Goal: Ask a question

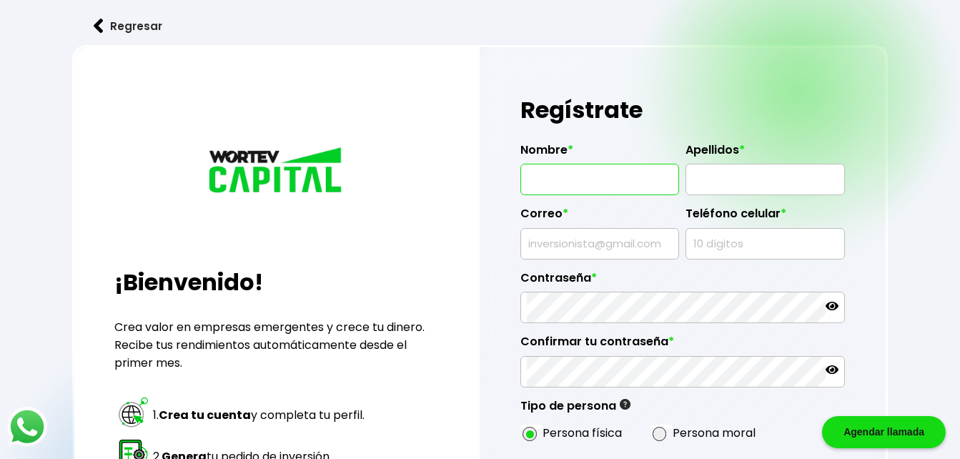
click at [627, 179] on input "text" at bounding box center [600, 179] width 146 height 30
type input "[PERSON_NAME]"
type input "SAN [PERSON_NAME]"
type input "[PERSON_NAME][EMAIL_ADDRESS][PERSON_NAME][DOMAIN_NAME]"
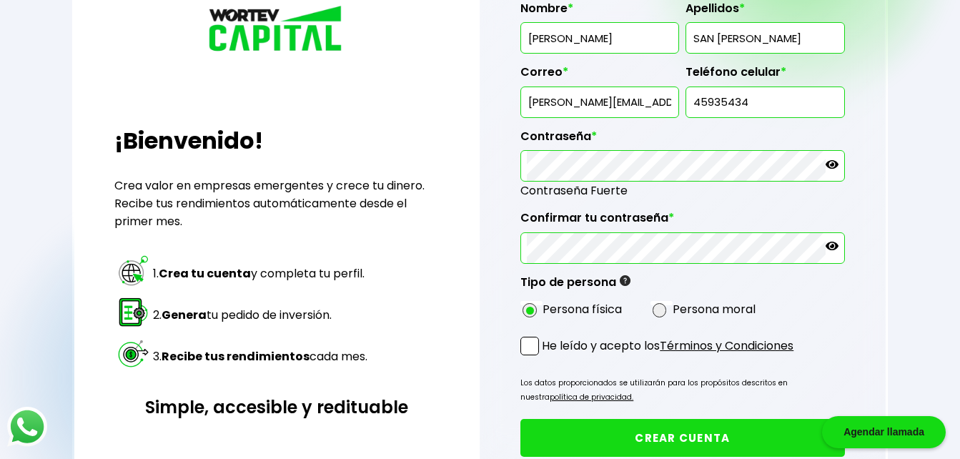
scroll to position [143, 0]
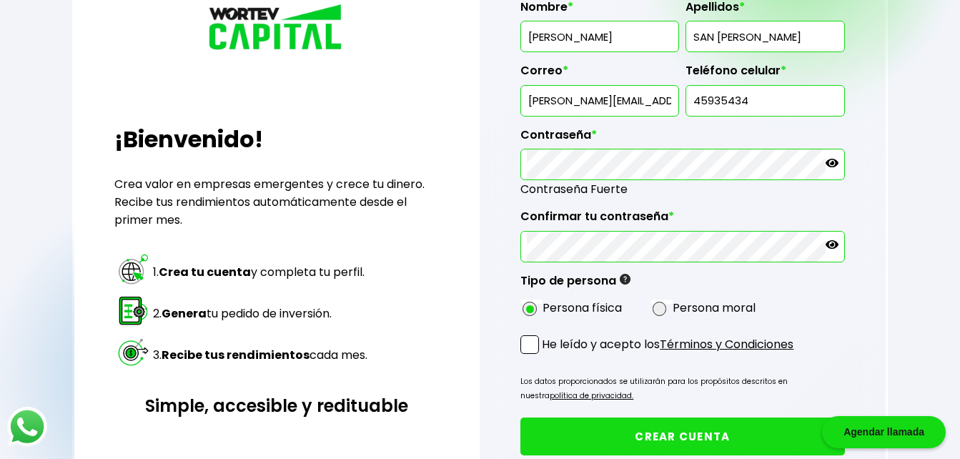
click at [515, 340] on div "Regístrate Nombre * IGORK Apellidos * SAN ROMAN ORELLANA Correo * orellana.igor…" at bounding box center [683, 228] width 407 height 648
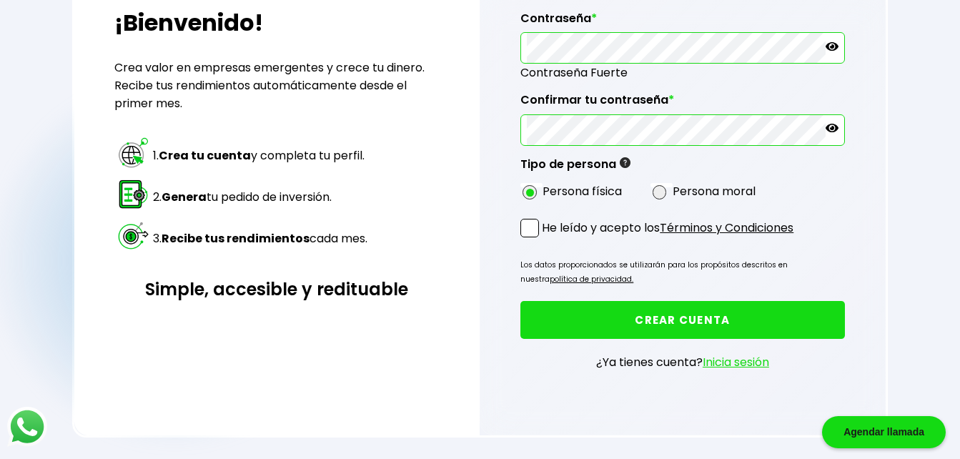
click at [762, 321] on button "CREAR CUENTA" at bounding box center [682, 320] width 324 height 38
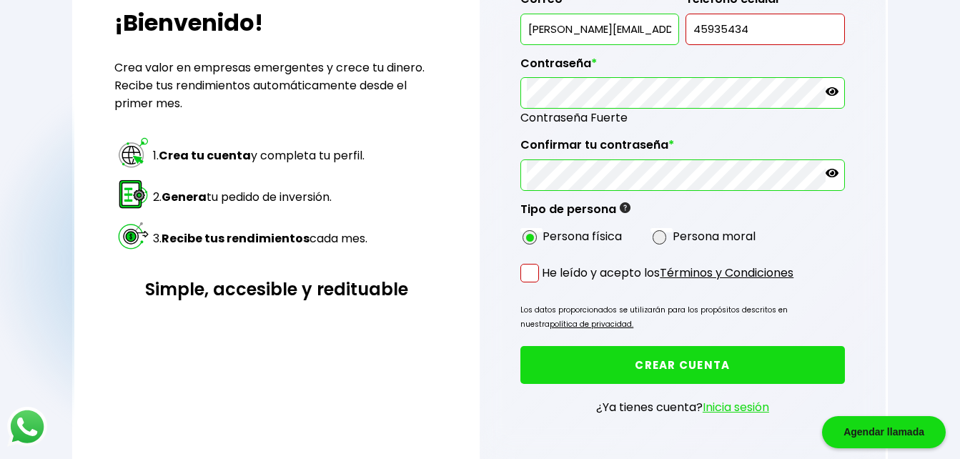
click at [530, 278] on span at bounding box center [529, 273] width 19 height 19
click at [545, 284] on input "He leído y acepto los Términos y Condiciones" at bounding box center [545, 284] width 0 height 0
click at [681, 370] on button "CREAR CUENTA" at bounding box center [682, 365] width 324 height 38
click at [617, 372] on button "CREAR CUENTA" at bounding box center [682, 365] width 324 height 38
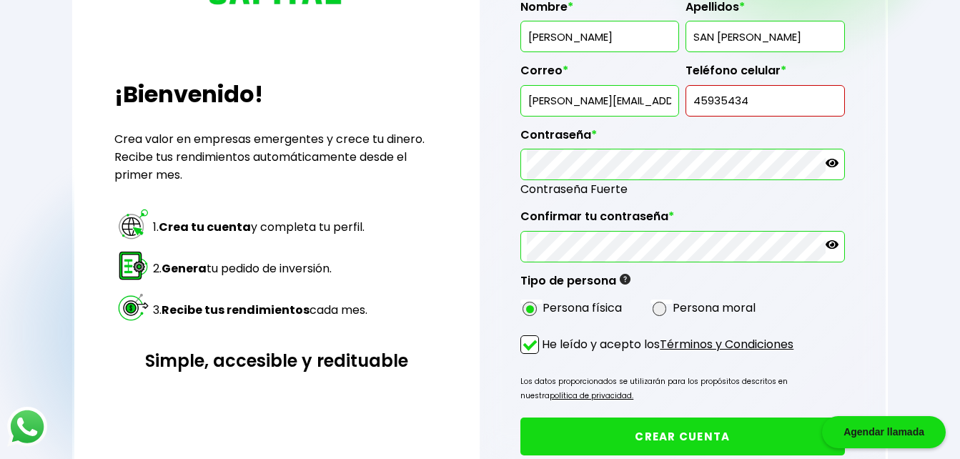
scroll to position [45, 0]
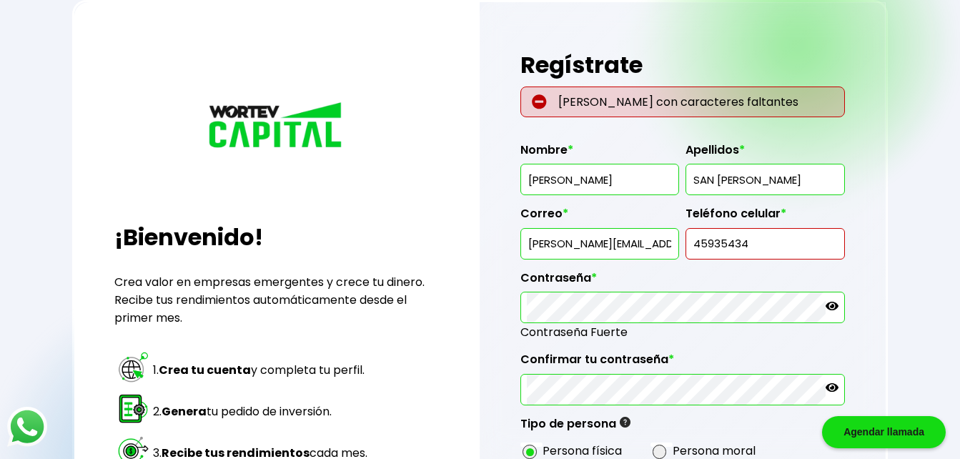
click at [697, 242] on input "45935434" at bounding box center [765, 244] width 146 height 30
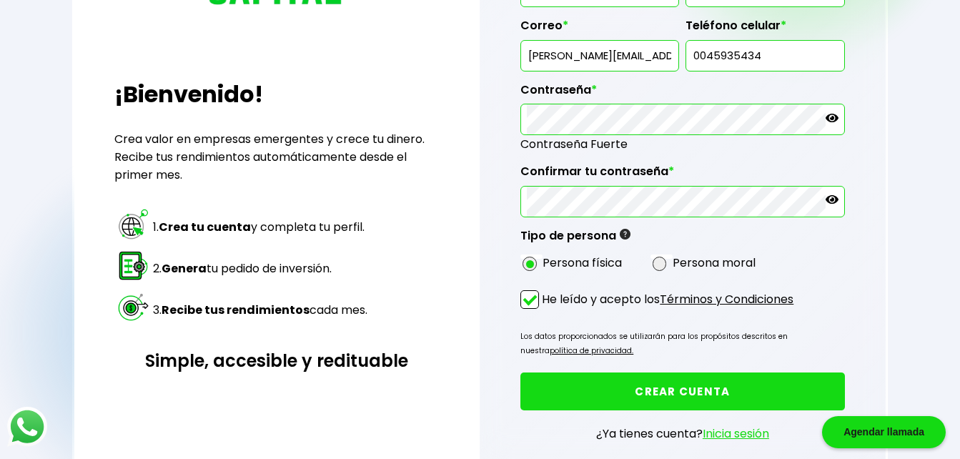
scroll to position [260, 0]
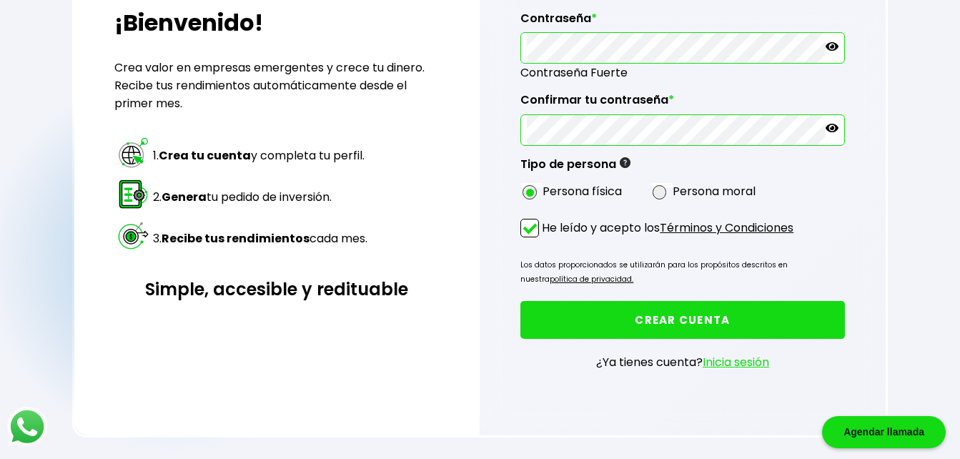
type input "0045935434"
click at [707, 317] on button "CREAR CUENTA" at bounding box center [682, 320] width 324 height 38
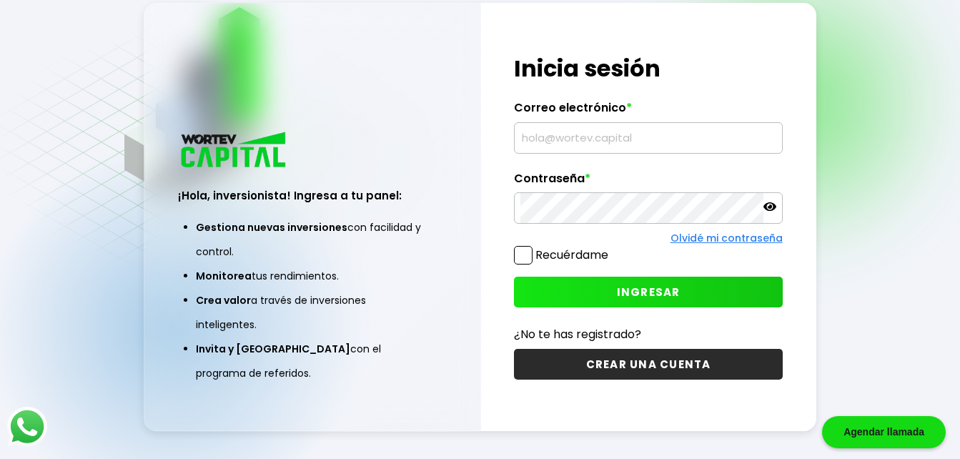
scroll to position [71, 0]
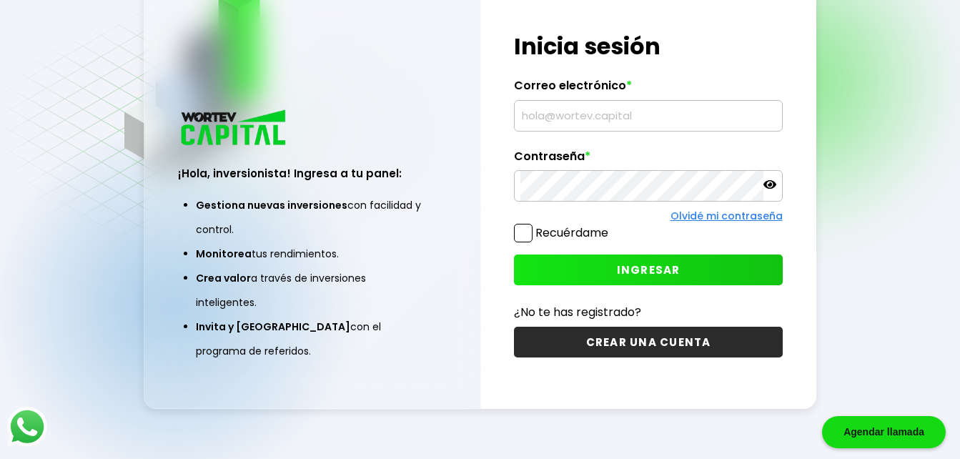
type input "[PERSON_NAME][EMAIL_ADDRESS][PERSON_NAME][DOMAIN_NAME]"
click at [645, 275] on span "INGRESAR" at bounding box center [649, 269] width 64 height 15
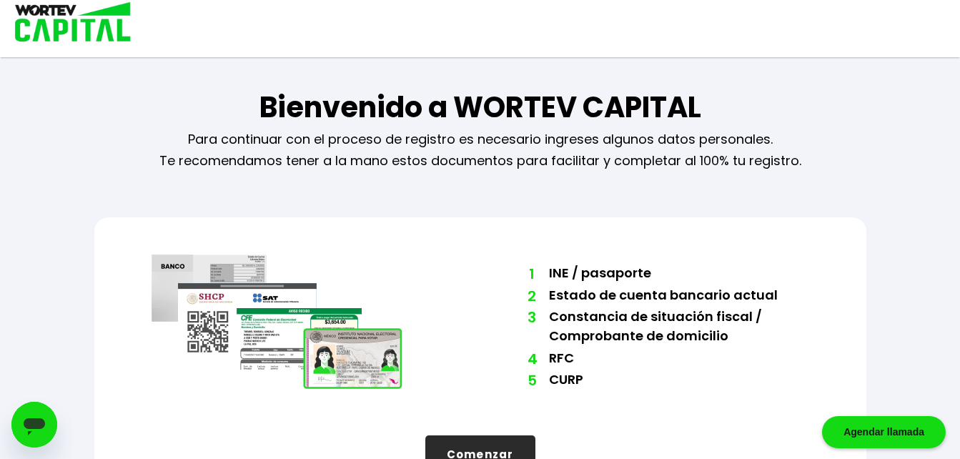
click at [69, 22] on img at bounding box center [68, 23] width 137 height 46
drag, startPoint x: 31, startPoint y: 427, endPoint x: 48, endPoint y: 412, distance: 22.8
click at [48, 412] on div "Abrir ventana de mensajería" at bounding box center [34, 424] width 43 height 43
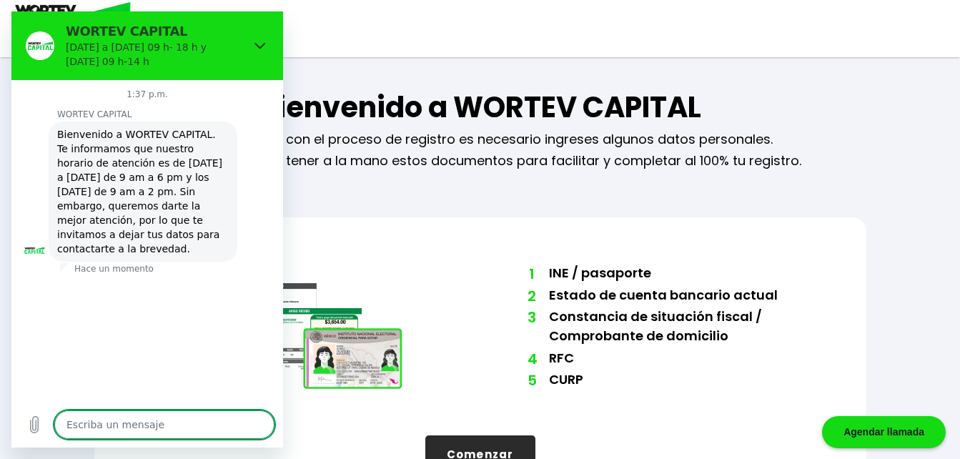
type textarea "x"
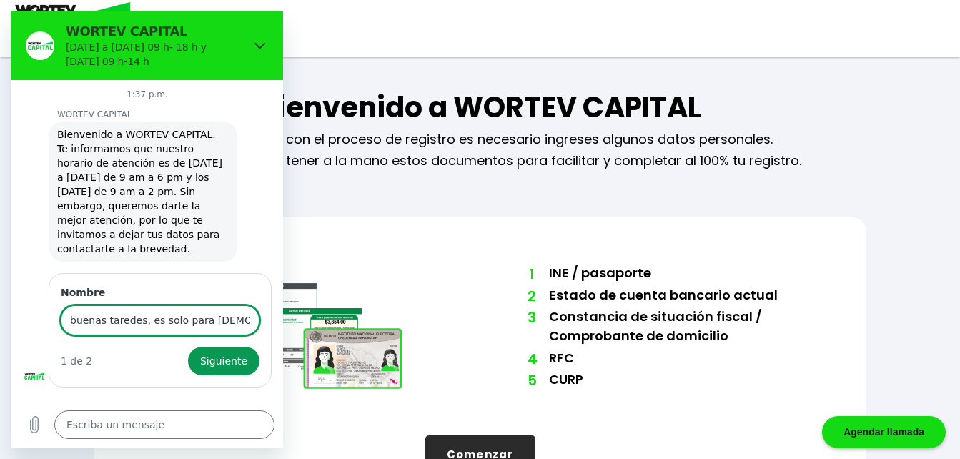
type input "buenas taredes, es solo para [DEMOGRAPHIC_DATA]?"
click at [188, 347] on button "Siguiente" at bounding box center [223, 361] width 71 height 29
type textarea "x"
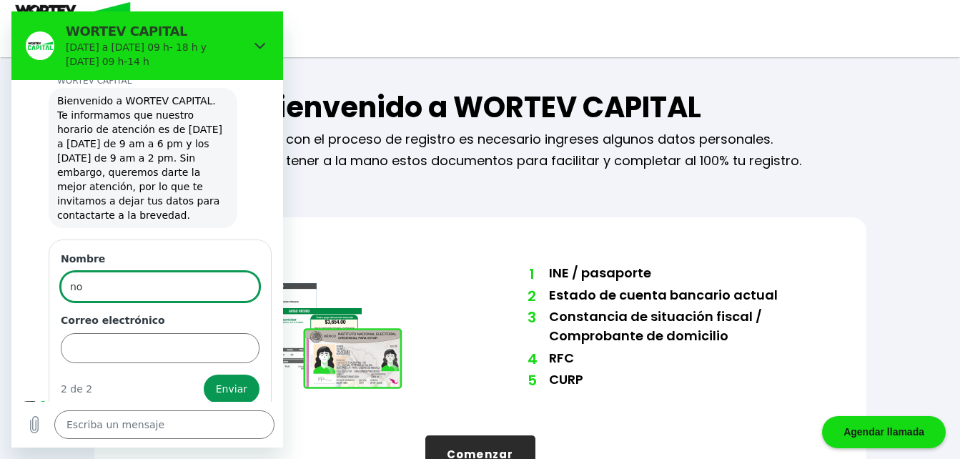
type input "n"
type input "[PERSON_NAME]"
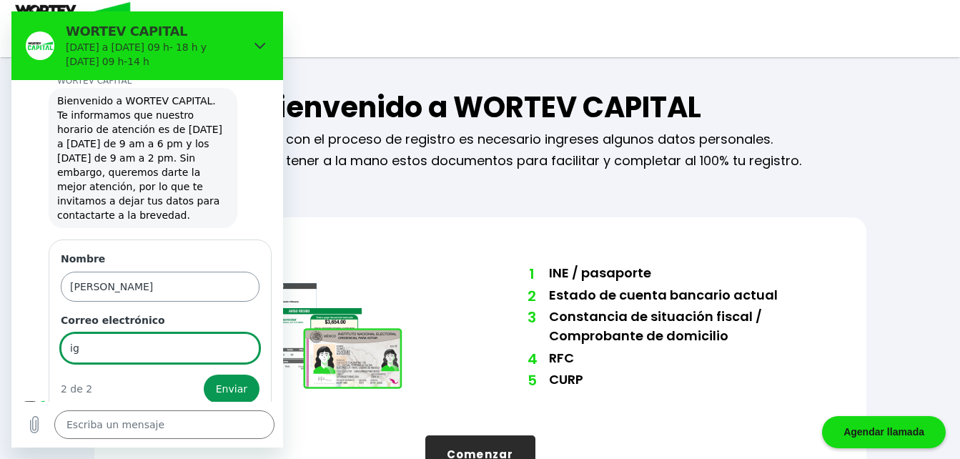
type input "i"
type input "[PERSON_NAME][EMAIL_ADDRESS][PERSON_NAME][DOMAIN_NAME]"
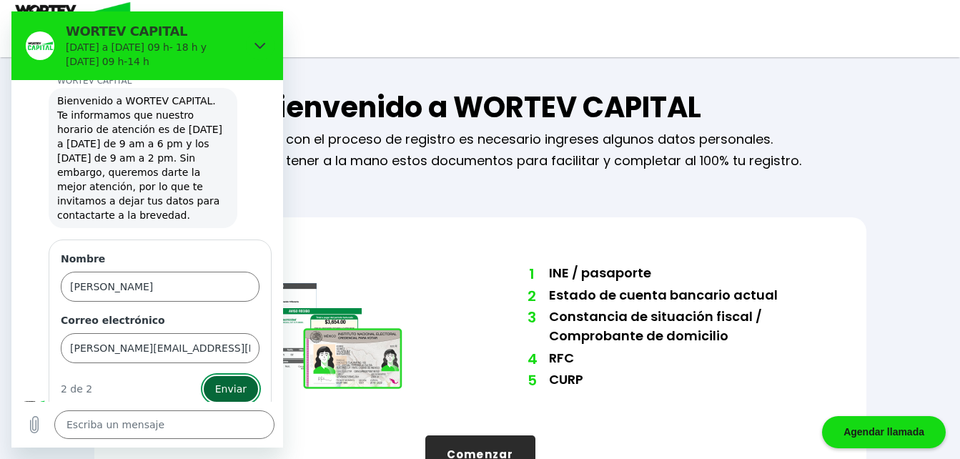
click at [234, 382] on span "Enviar" at bounding box center [230, 388] width 31 height 17
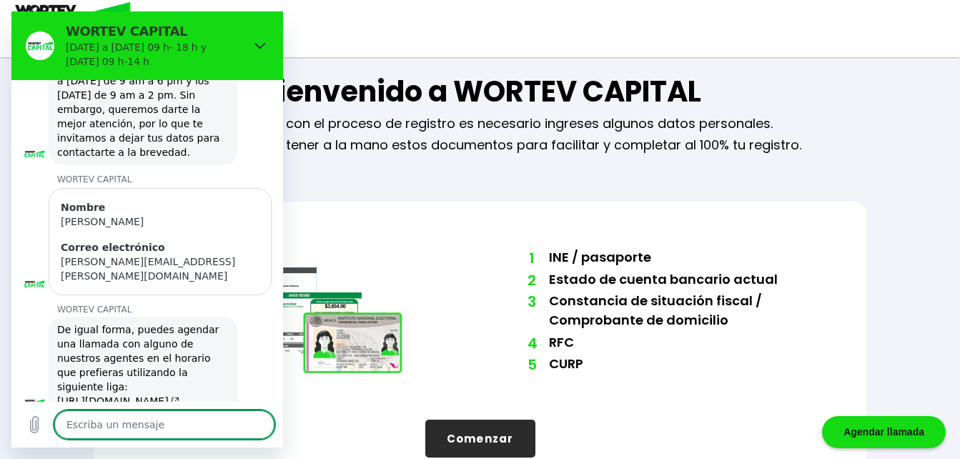
scroll to position [0, 0]
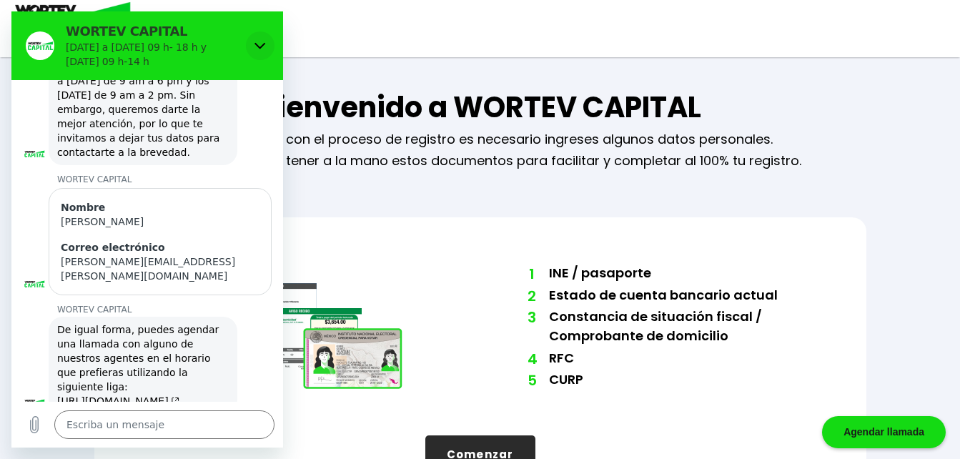
click at [266, 41] on button "Cerrar" at bounding box center [260, 45] width 29 height 29
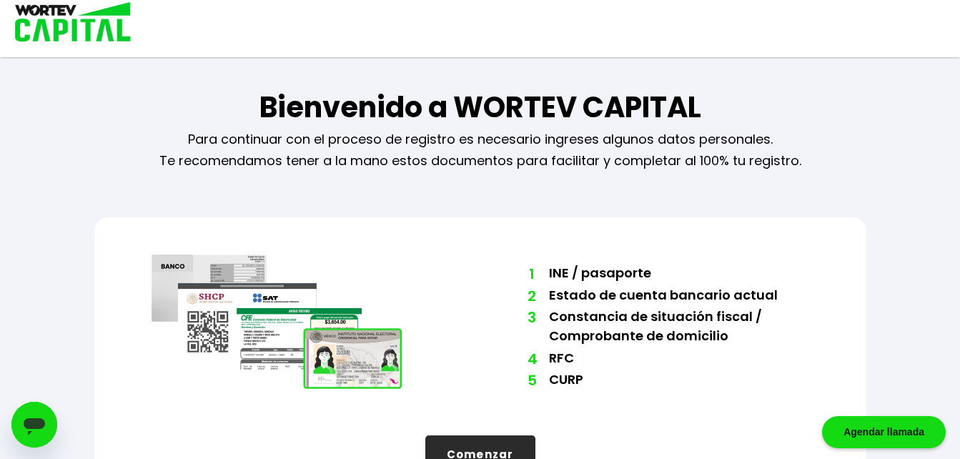
click at [87, 37] on img at bounding box center [68, 23] width 137 height 46
type textarea "x"
